Goal: Transaction & Acquisition: Purchase product/service

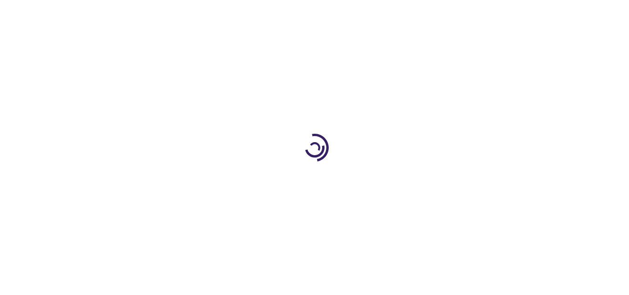
type input "0"
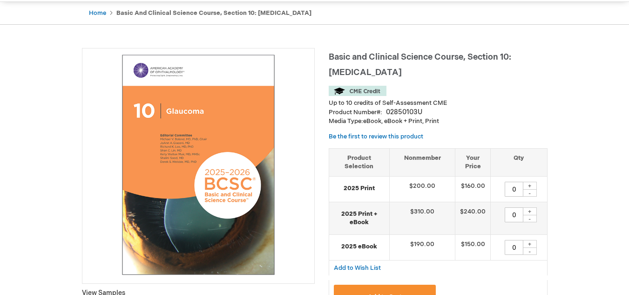
scroll to position [28, 0]
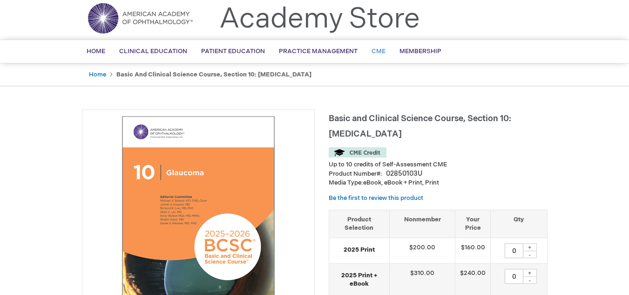
click at [371, 47] on span "CME" at bounding box center [378, 50] width 14 height 7
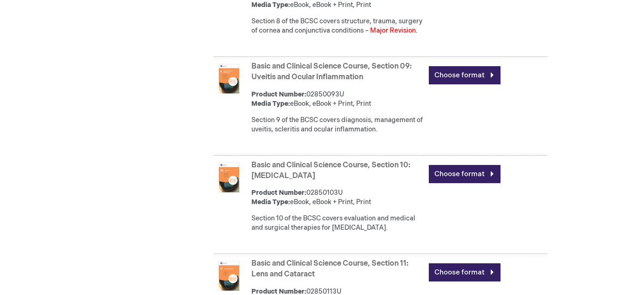
scroll to position [1357, 0]
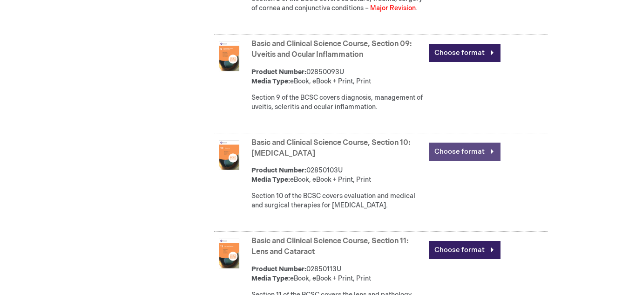
click at [467, 161] on link "Choose format" at bounding box center [465, 151] width 72 height 18
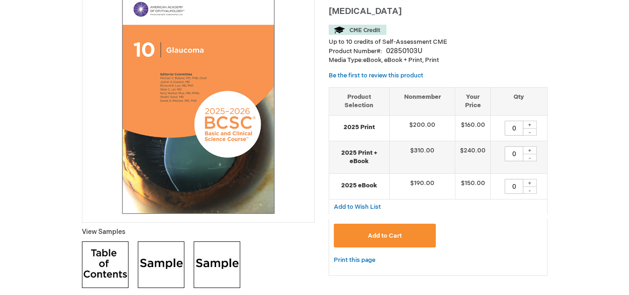
scroll to position [93, 0]
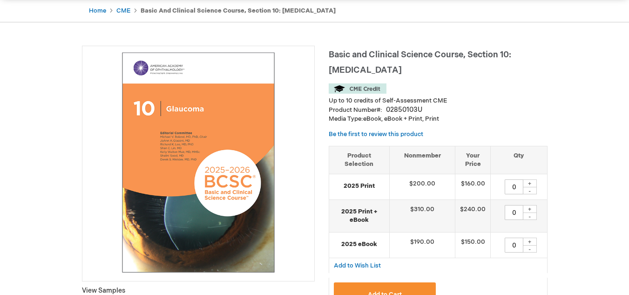
click at [355, 87] on img at bounding box center [358, 88] width 58 height 10
click at [344, 89] on img at bounding box center [358, 88] width 58 height 10
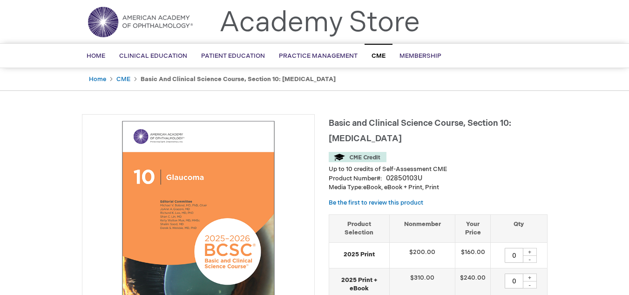
scroll to position [0, 0]
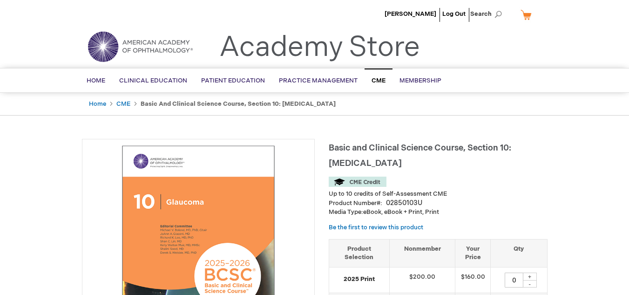
click at [378, 81] on span "CME" at bounding box center [378, 80] width 14 height 7
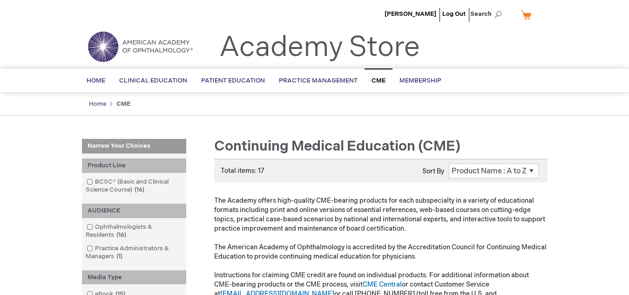
click at [96, 105] on link "Home" at bounding box center [97, 103] width 17 height 7
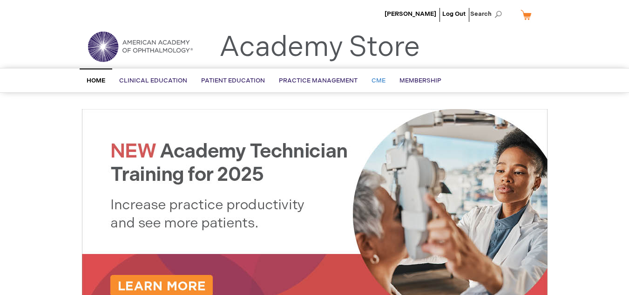
click at [373, 78] on span "CME" at bounding box center [378, 80] width 14 height 7
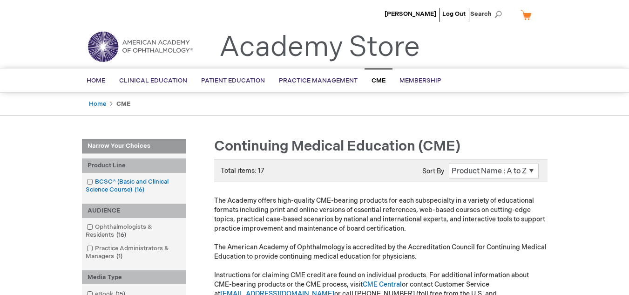
click at [95, 182] on span at bounding box center [95, 181] width 0 height 7
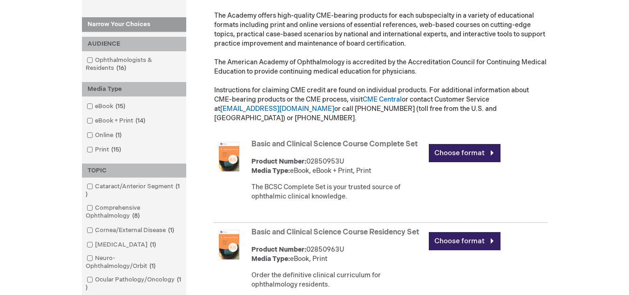
scroll to position [186, 0]
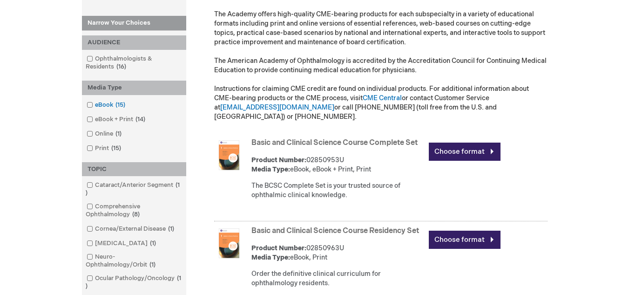
click at [95, 106] on span at bounding box center [95, 104] width 0 height 7
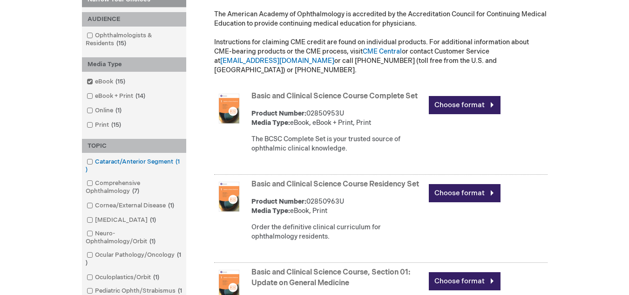
scroll to position [279, 0]
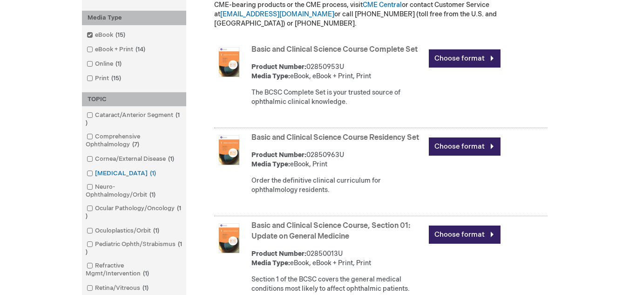
click at [95, 172] on span at bounding box center [95, 172] width 0 height 7
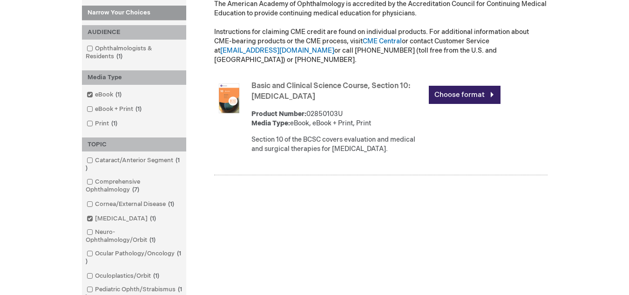
scroll to position [233, 0]
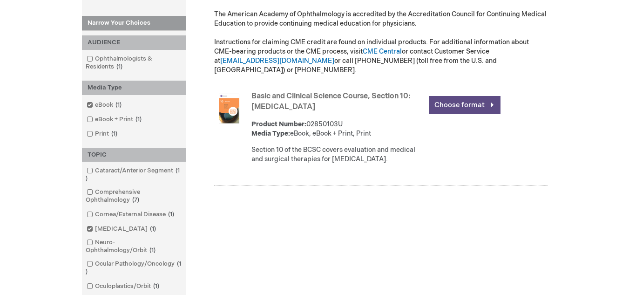
click at [455, 96] on link "Choose format" at bounding box center [465, 105] width 72 height 18
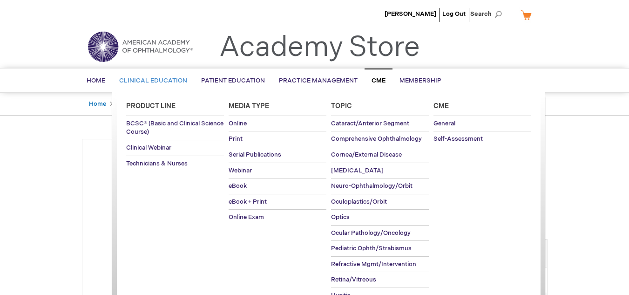
click at [161, 79] on span "Clinical Education" at bounding box center [153, 80] width 68 height 7
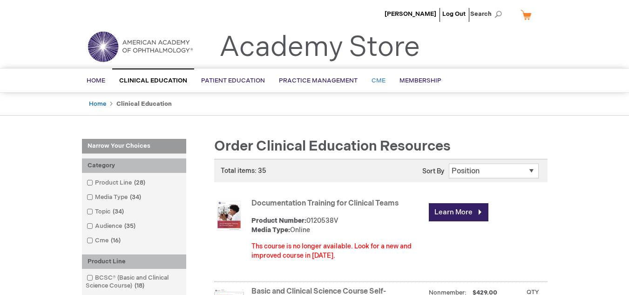
click at [378, 81] on span "CME" at bounding box center [378, 80] width 14 height 7
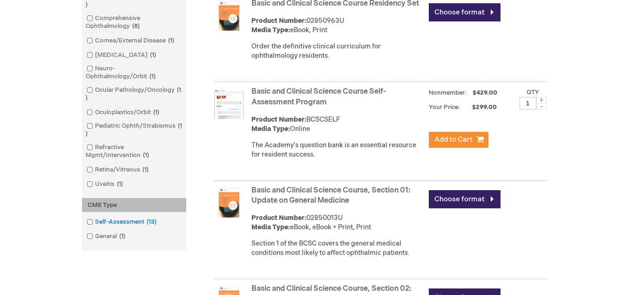
scroll to position [436, 0]
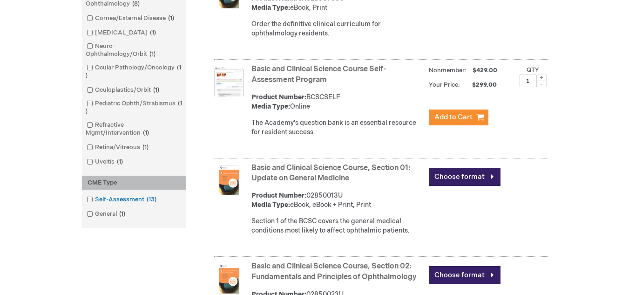
click at [95, 200] on span at bounding box center [95, 199] width 0 height 7
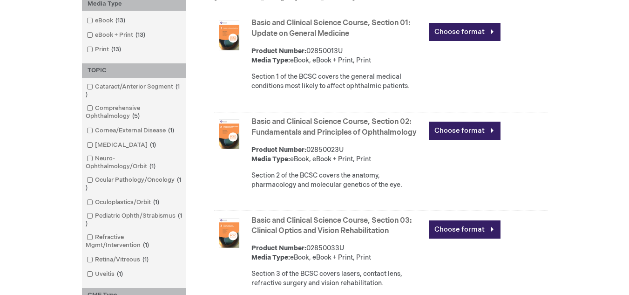
scroll to position [296, 0]
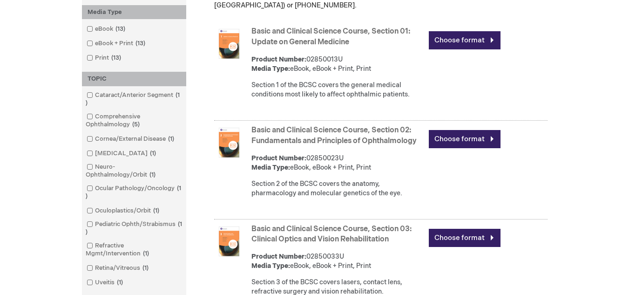
drag, startPoint x: 358, startPoint y: 207, endPoint x: 362, endPoint y: 210, distance: 5.3
drag, startPoint x: 542, startPoint y: 206, endPoint x: 554, endPoint y: 206, distance: 11.6
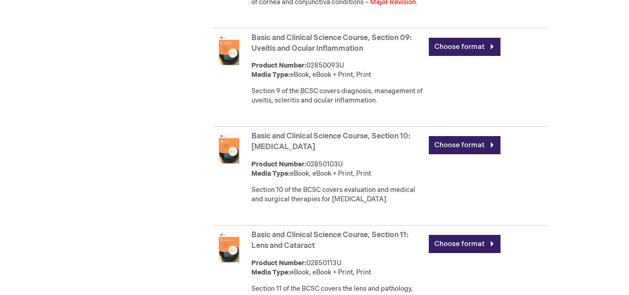
scroll to position [1095, 0]
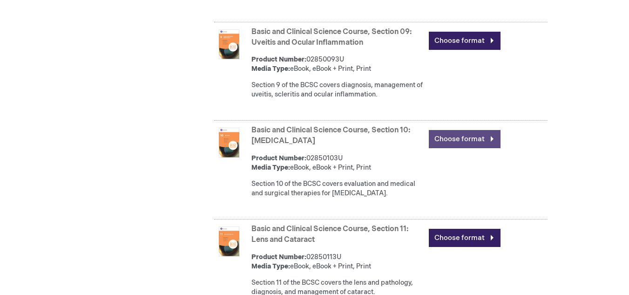
click at [467, 135] on link "Choose format" at bounding box center [465, 139] width 72 height 18
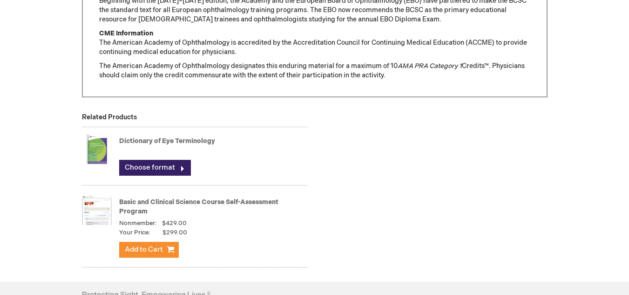
scroll to position [860, 0]
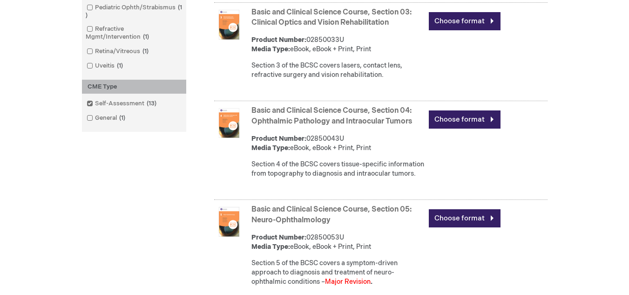
scroll to position [443, 0]
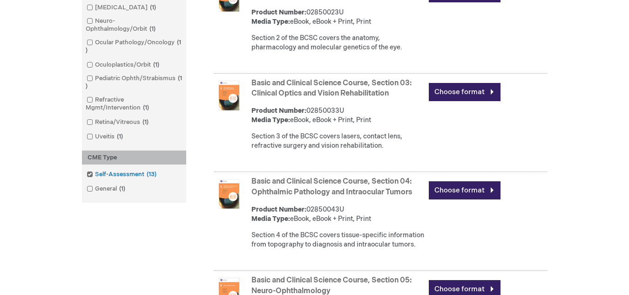
click at [95, 173] on span at bounding box center [95, 173] width 0 height 7
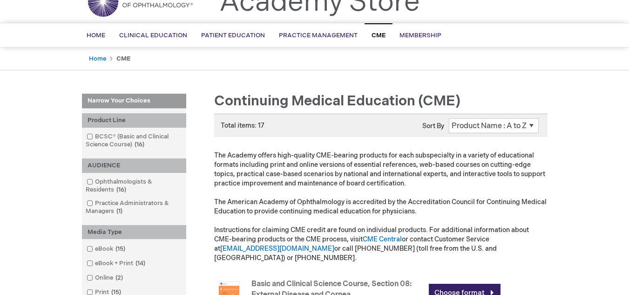
scroll to position [24, 0]
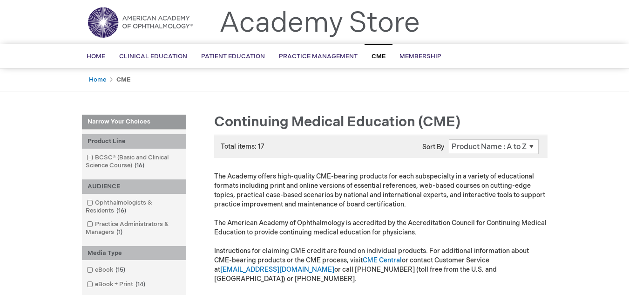
click at [371, 58] on span "CME" at bounding box center [378, 56] width 14 height 7
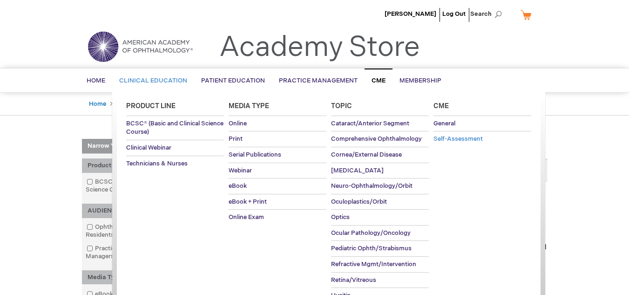
click at [445, 140] on span "Self-Assessment" at bounding box center [457, 138] width 49 height 7
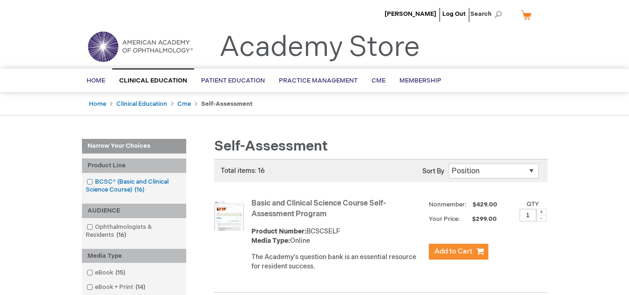
click at [95, 180] on span at bounding box center [95, 181] width 0 height 7
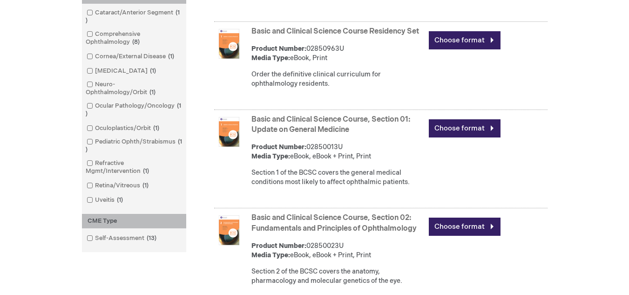
scroll to position [372, 0]
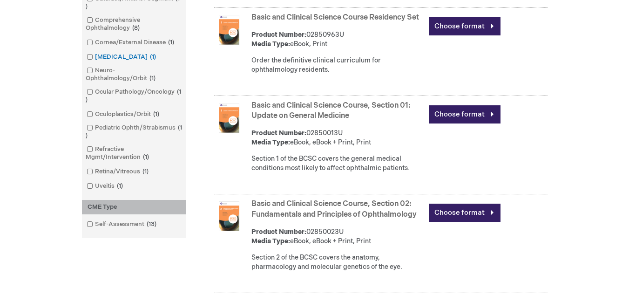
click at [95, 57] on span at bounding box center [95, 56] width 0 height 7
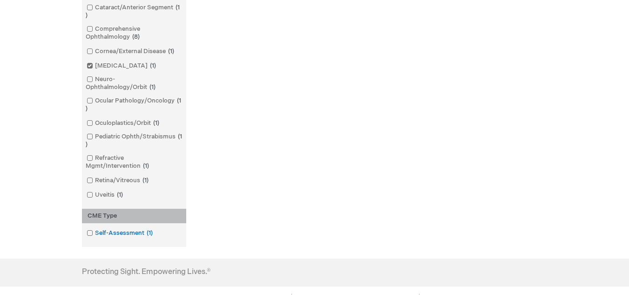
click at [95, 233] on span at bounding box center [95, 232] width 0 height 7
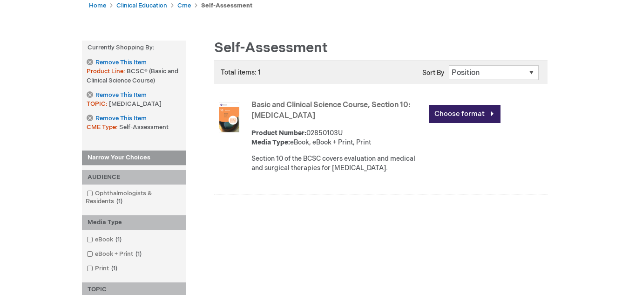
scroll to position [93, 0]
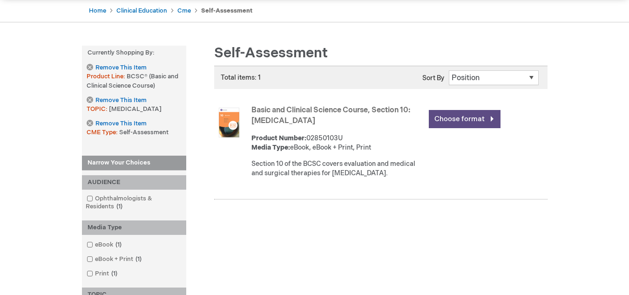
click at [459, 120] on link "Choose format" at bounding box center [465, 119] width 72 height 18
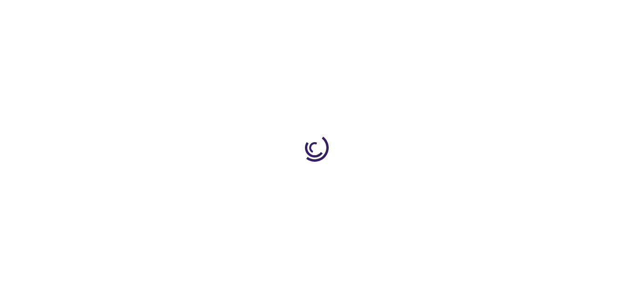
type input "0"
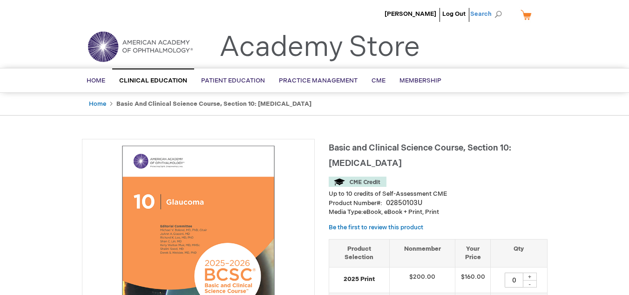
click at [477, 11] on span "Search" at bounding box center [487, 14] width 35 height 19
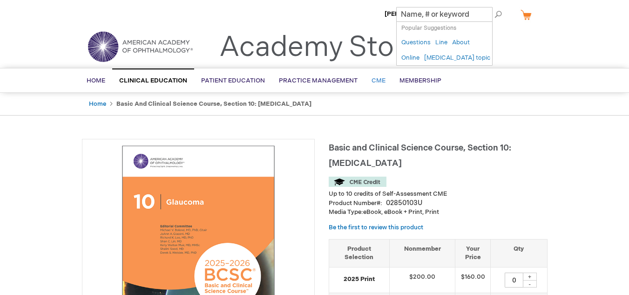
click at [378, 78] on span "CME" at bounding box center [378, 80] width 14 height 7
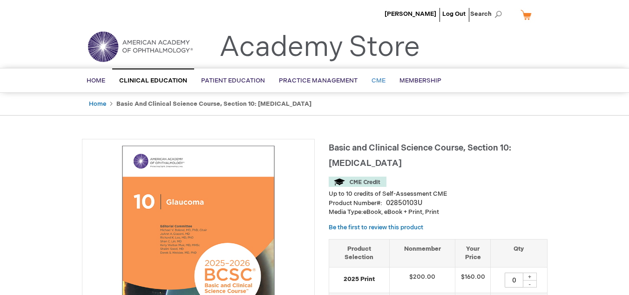
click at [378, 78] on span "CME" at bounding box center [378, 80] width 14 height 7
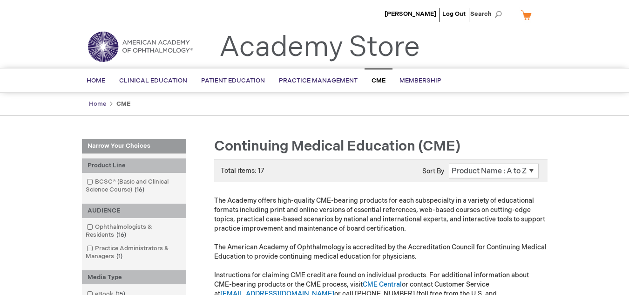
click at [97, 103] on link "Home" at bounding box center [97, 103] width 17 height 7
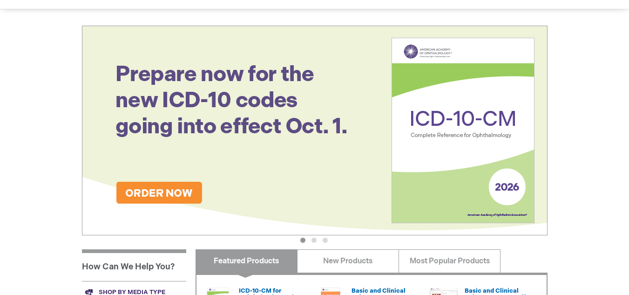
drag, startPoint x: 217, startPoint y: 142, endPoint x: 221, endPoint y: 146, distance: 5.6
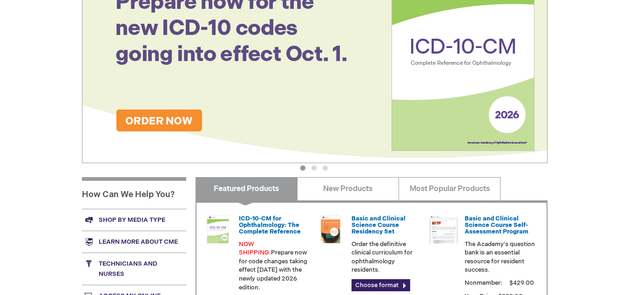
drag, startPoint x: 221, startPoint y: 146, endPoint x: 234, endPoint y: 158, distance: 17.4
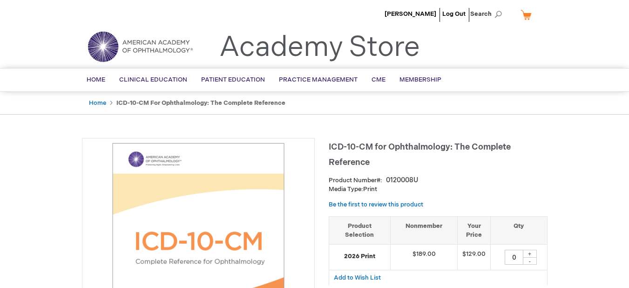
type input "0"
